Goal: Task Accomplishment & Management: Manage account settings

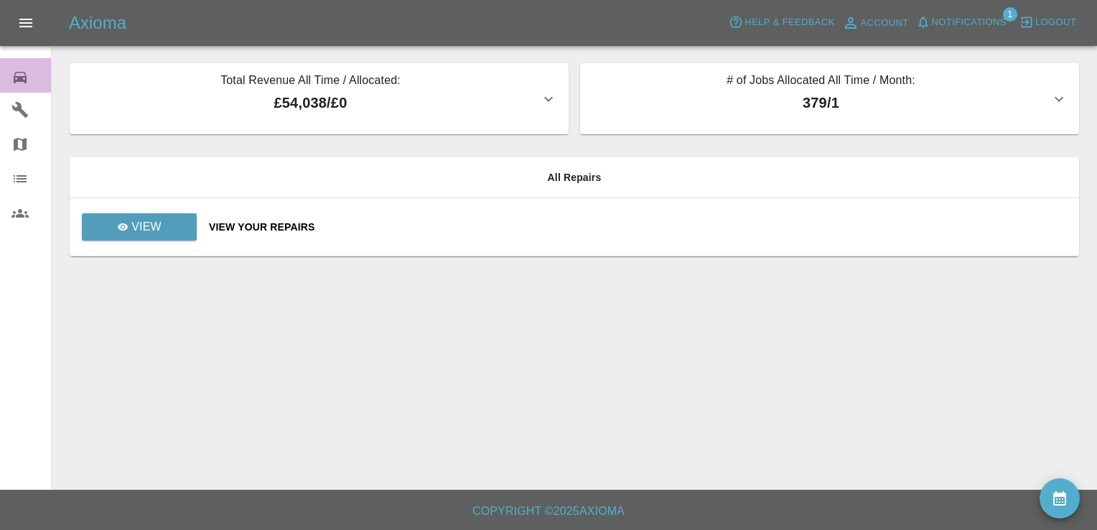
click at [23, 75] on icon at bounding box center [19, 77] width 17 height 17
click at [164, 229] on link "View" at bounding box center [139, 226] width 115 height 27
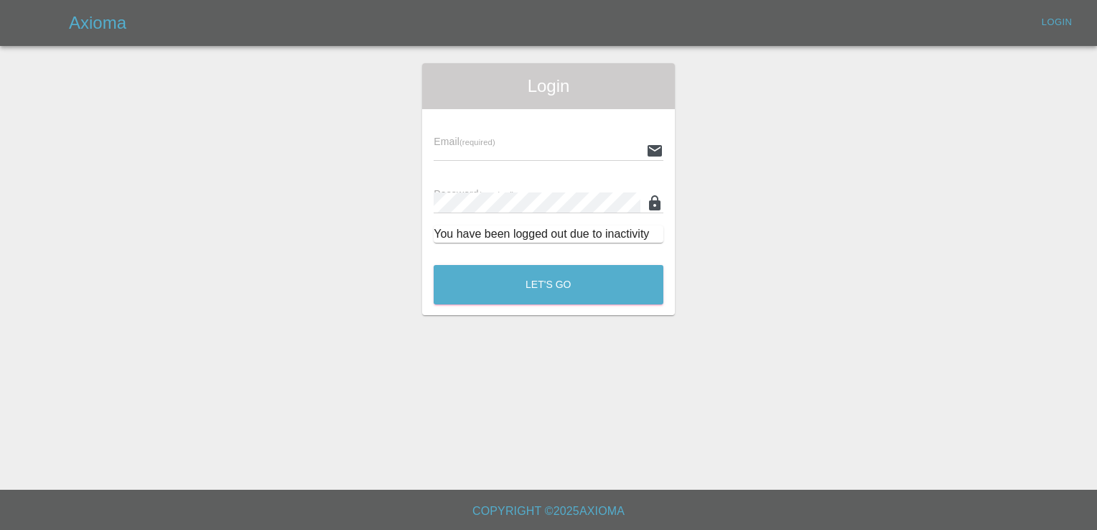
type input "[EMAIL_ADDRESS][DOMAIN_NAME]"
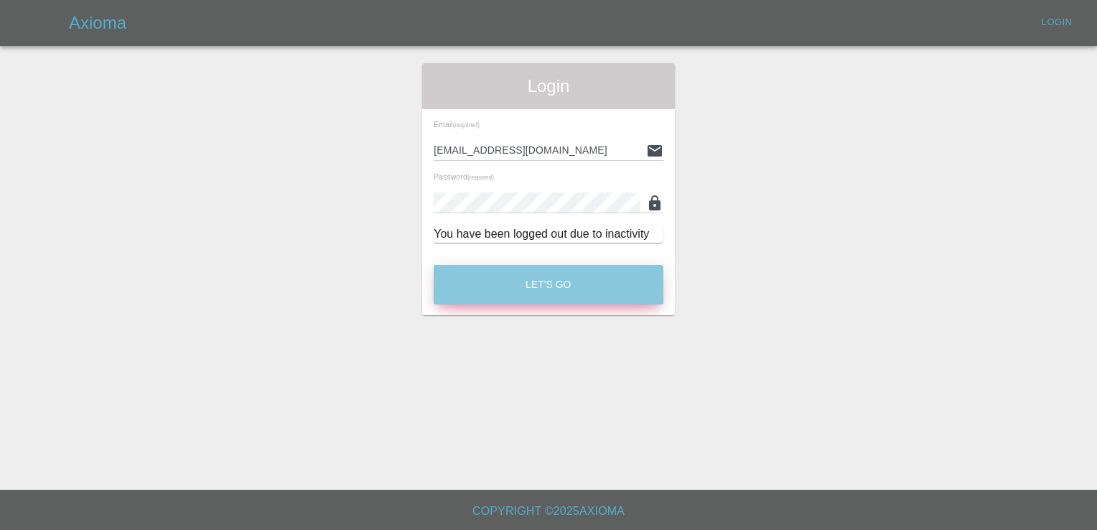
click at [544, 278] on button "Let's Go" at bounding box center [549, 284] width 230 height 39
